Goal: Find specific page/section: Find specific page/section

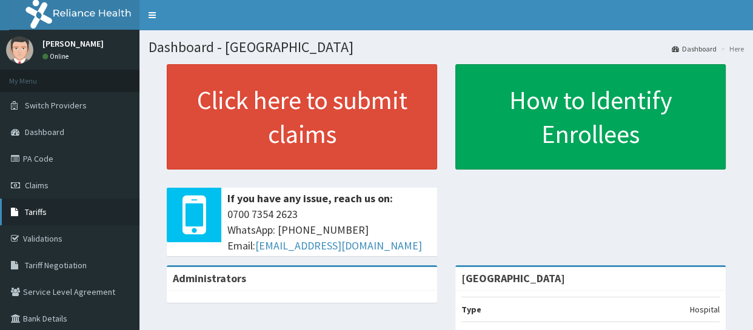
click at [55, 218] on link "Tariffs" at bounding box center [69, 212] width 139 height 27
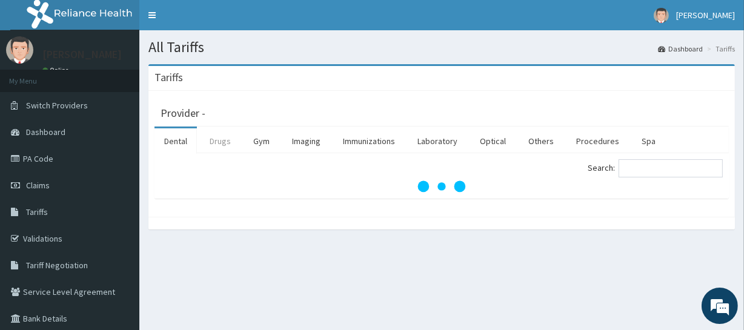
click at [227, 139] on link "Drugs" at bounding box center [220, 141] width 41 height 25
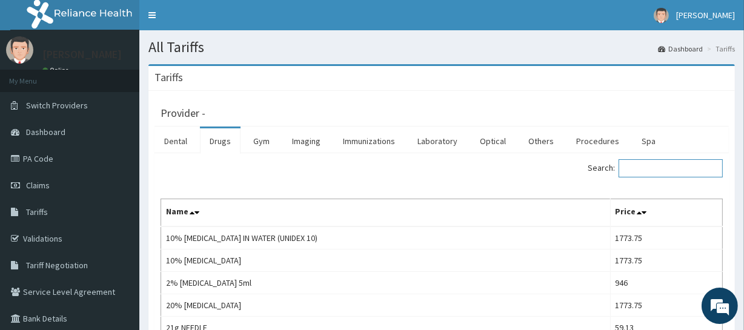
click at [658, 164] on input "Search:" at bounding box center [671, 168] width 104 height 18
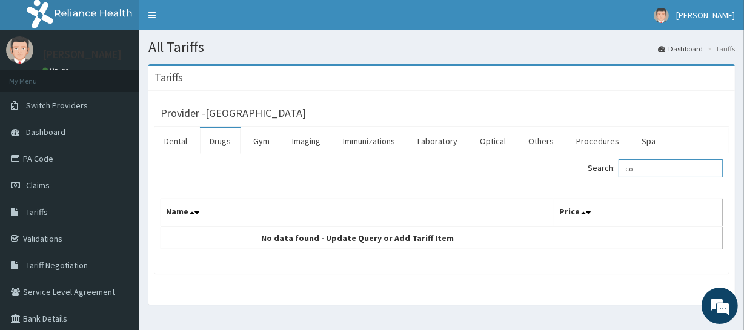
type input "c"
type input "amoxiclav"
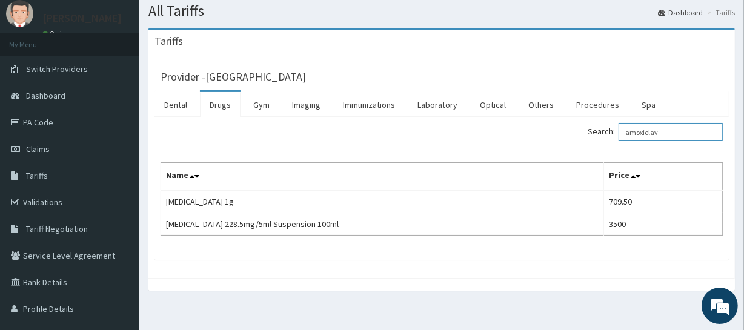
scroll to position [55, 0]
